Goal: Information Seeking & Learning: Learn about a topic

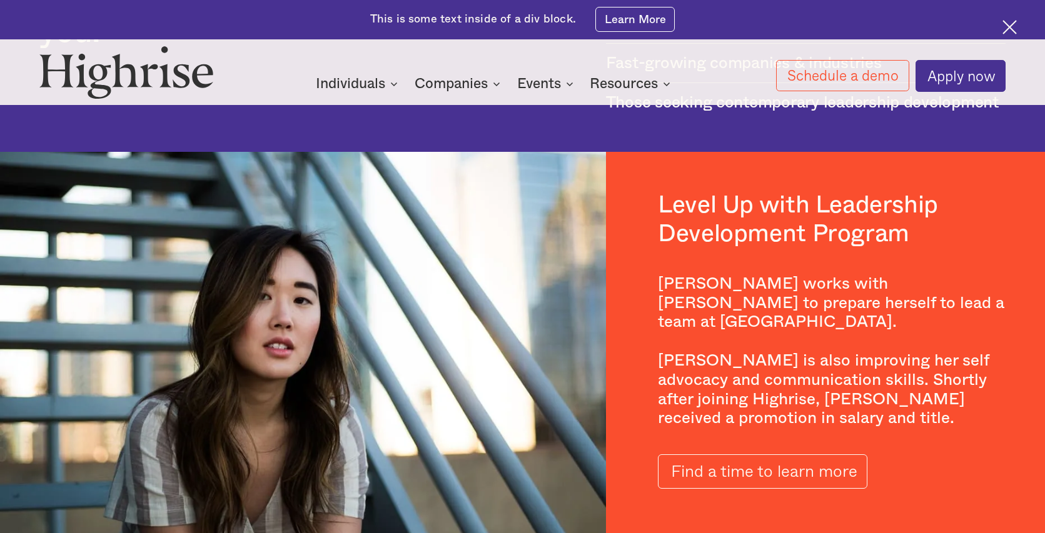
scroll to position [2254, 0]
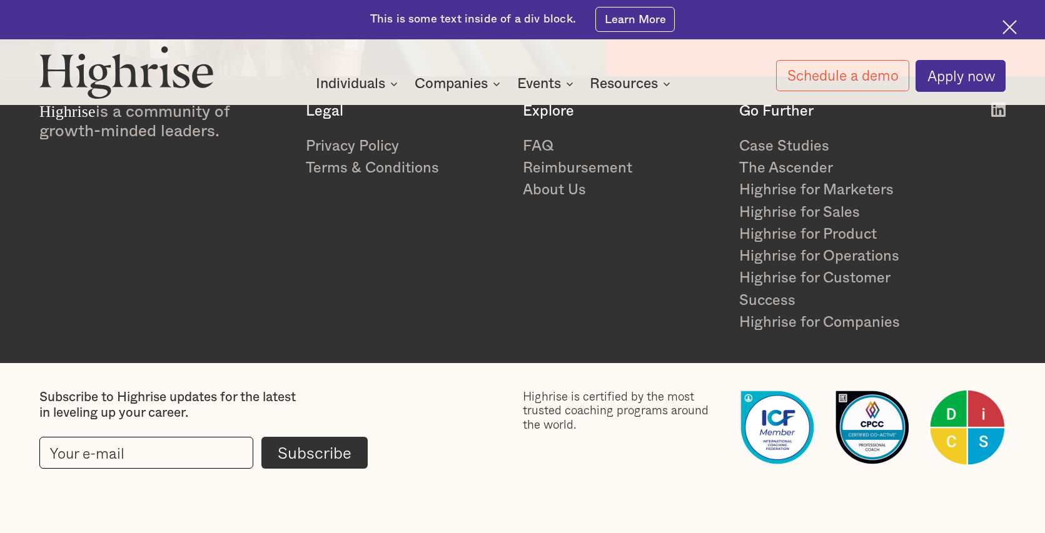
click at [466, 316] on div "Highrise is a community of growth-minded leaders. Legal Privacy Policy Terms & …" at bounding box center [522, 219] width 966 height 232
click at [538, 139] on link "FAQ" at bounding box center [623, 147] width 200 height 22
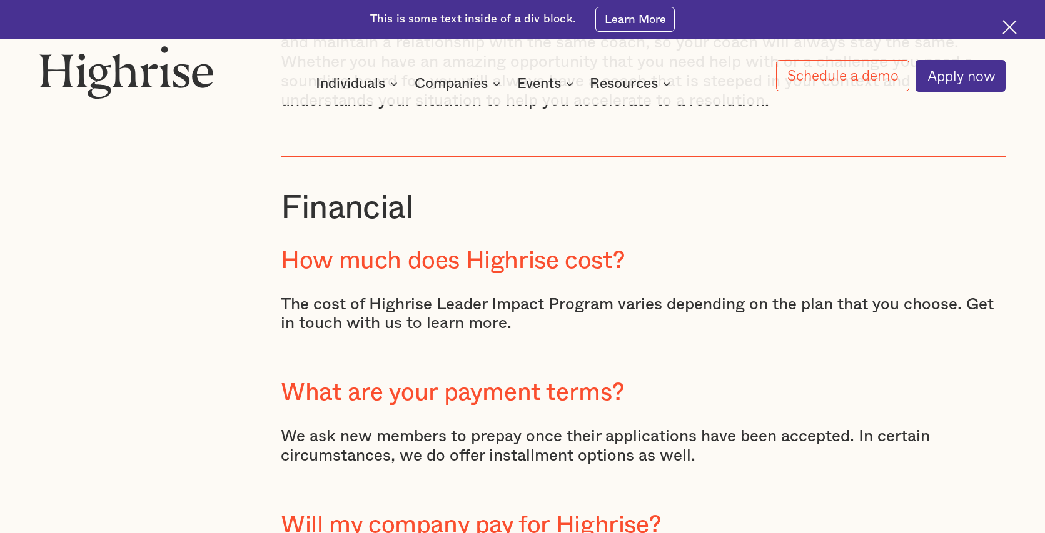
scroll to position [3992, 0]
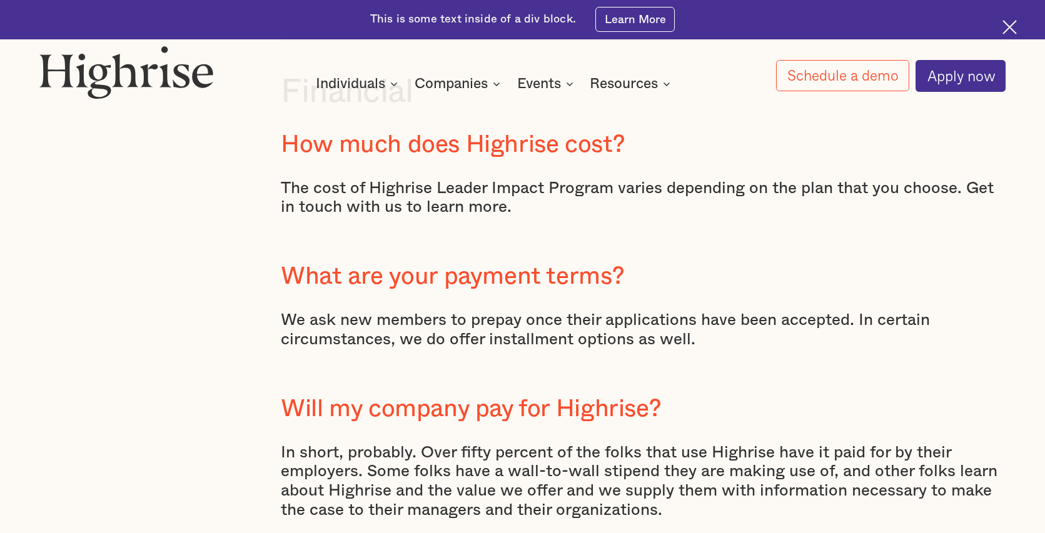
click at [736, 263] on div at bounding box center [643, 250] width 725 height 26
click at [458, 218] on p "The cost of Highrise Leader Impact Program varies depending on the plan that yo…" at bounding box center [643, 198] width 725 height 39
click at [386, 349] on p "We ask new members to prepay once their applications have been accepted. In cer…" at bounding box center [643, 330] width 725 height 39
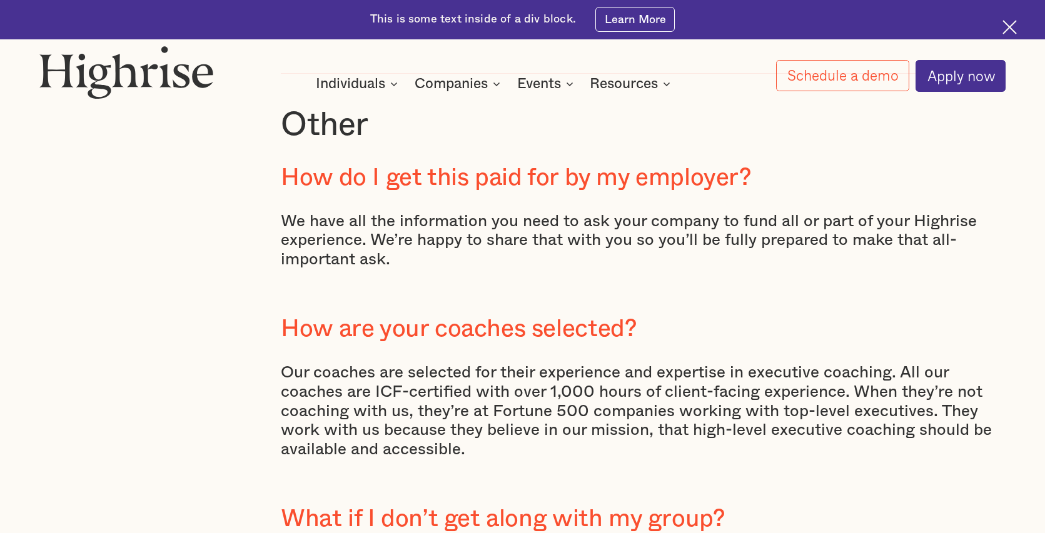
scroll to position [4507, 0]
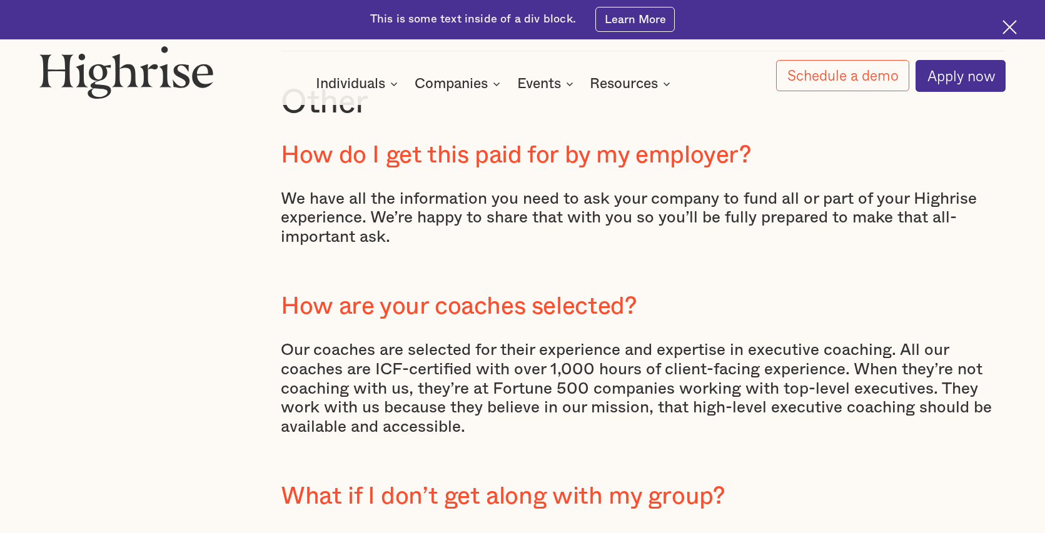
click at [599, 267] on div "We have all the information you need to ask your company to fund all or part of…" at bounding box center [643, 228] width 725 height 78
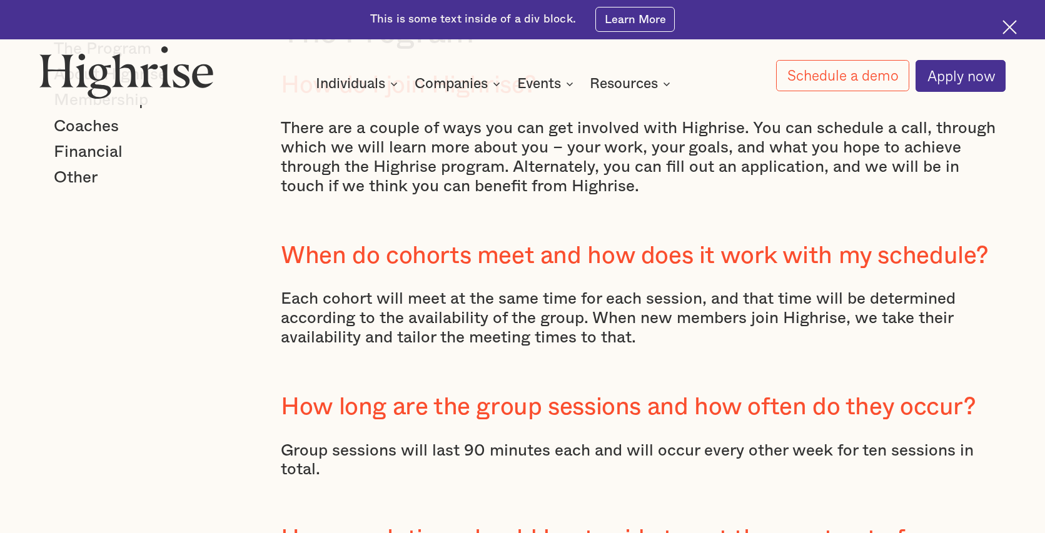
scroll to position [359, 0]
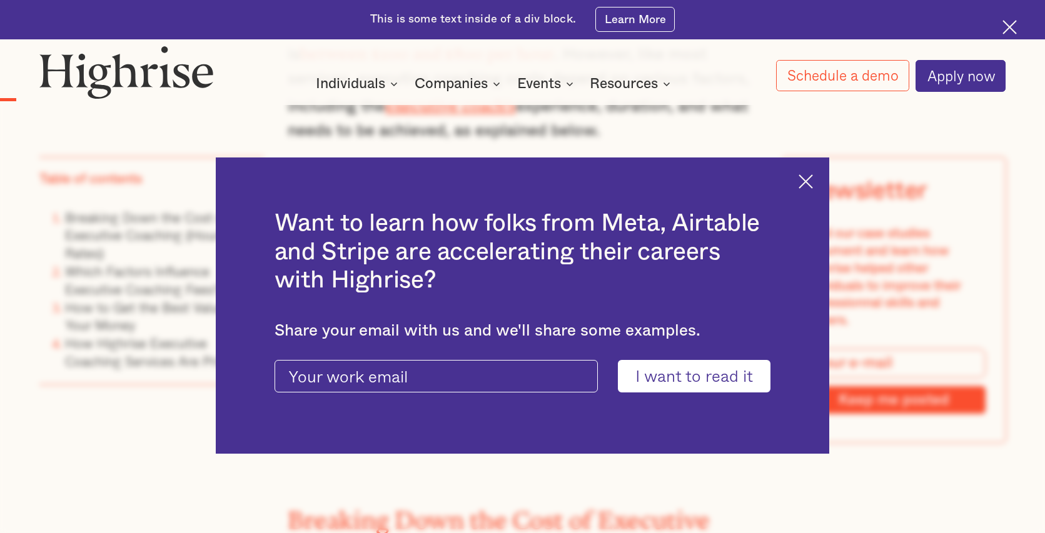
scroll to position [1223, 0]
click at [808, 179] on img at bounding box center [805, 181] width 14 height 14
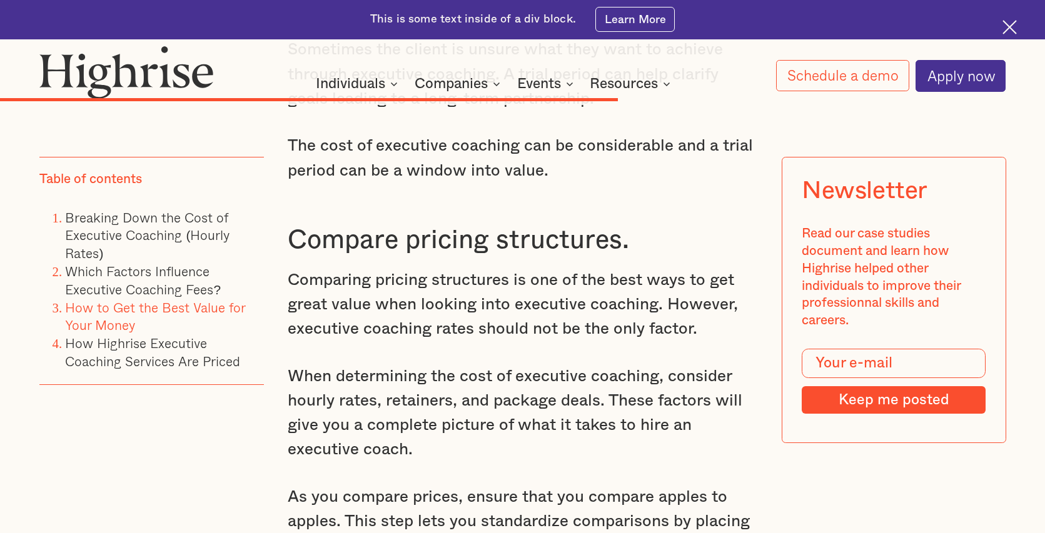
scroll to position [8787, 0]
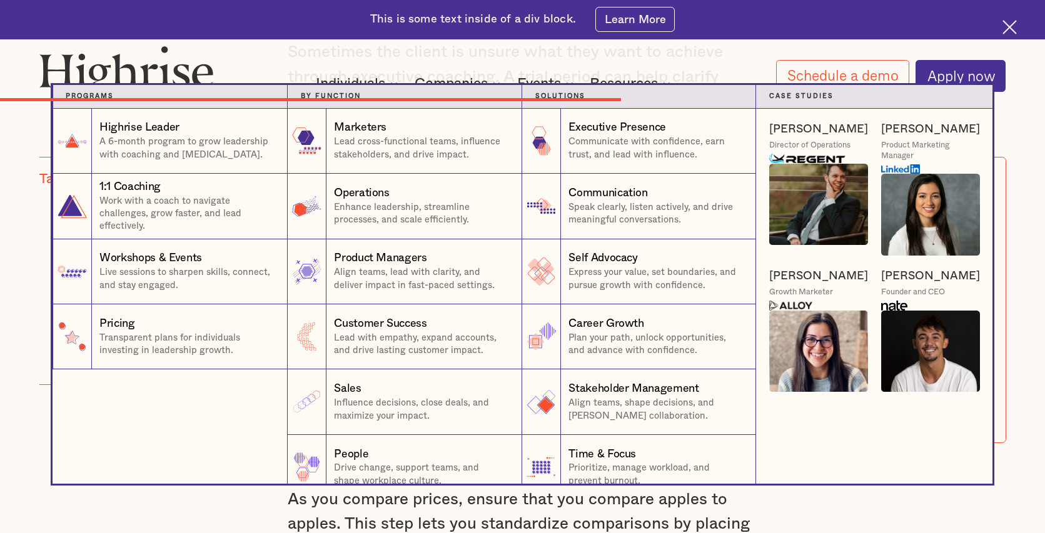
click at [361, 80] on div "Individuals" at bounding box center [350, 83] width 69 height 15
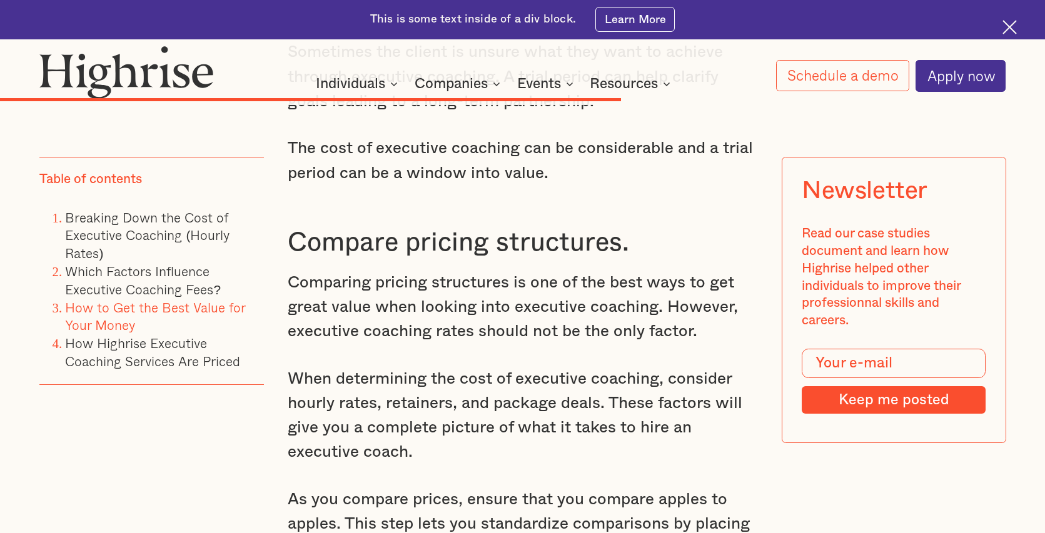
click at [361, 86] on div "Individuals" at bounding box center [350, 83] width 69 height 15
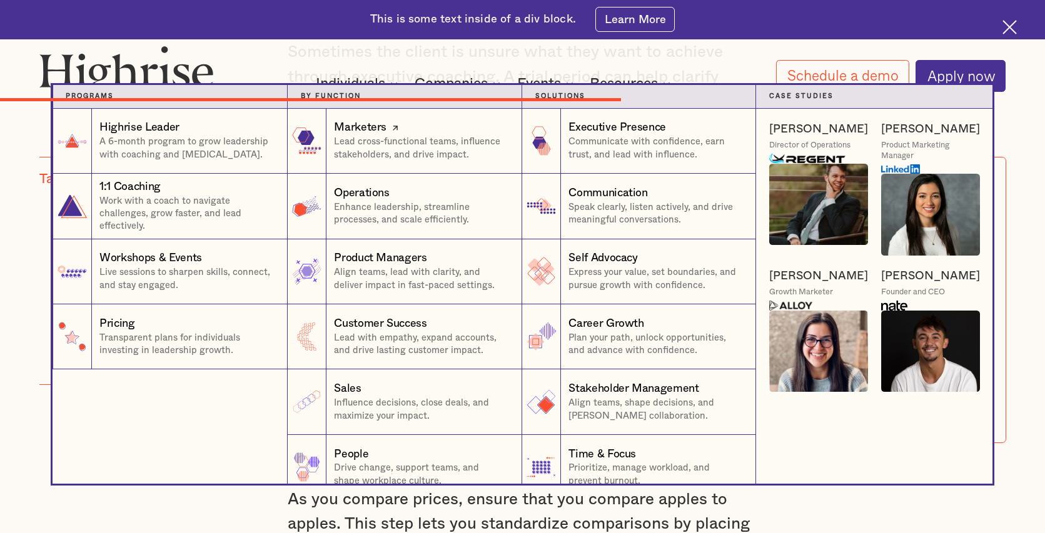
click at [383, 139] on p "Lead cross-functional teams, influence stakeholders, and drive impact." at bounding box center [421, 149] width 174 height 26
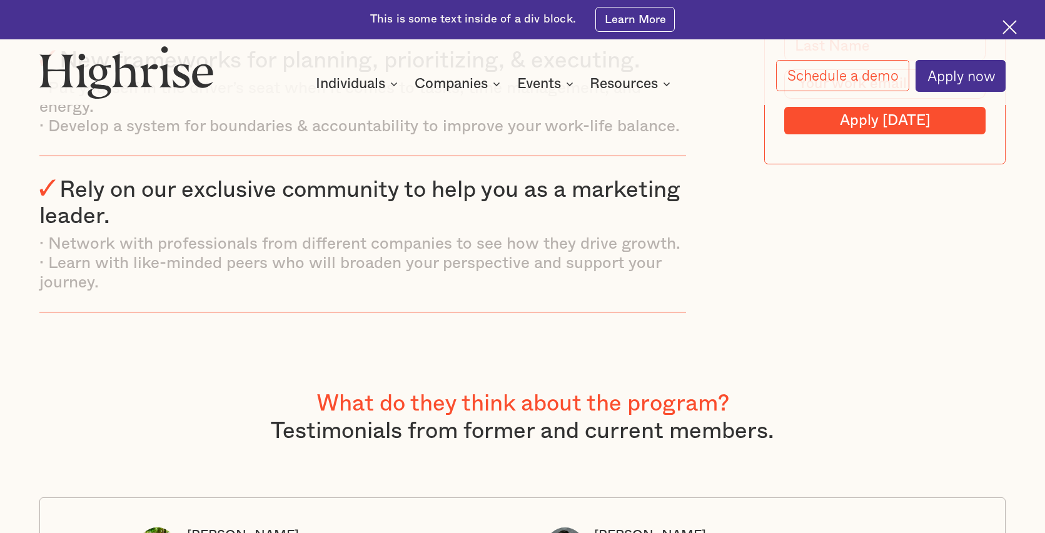
scroll to position [2537, 0]
